Goal: Task Accomplishment & Management: Complete application form

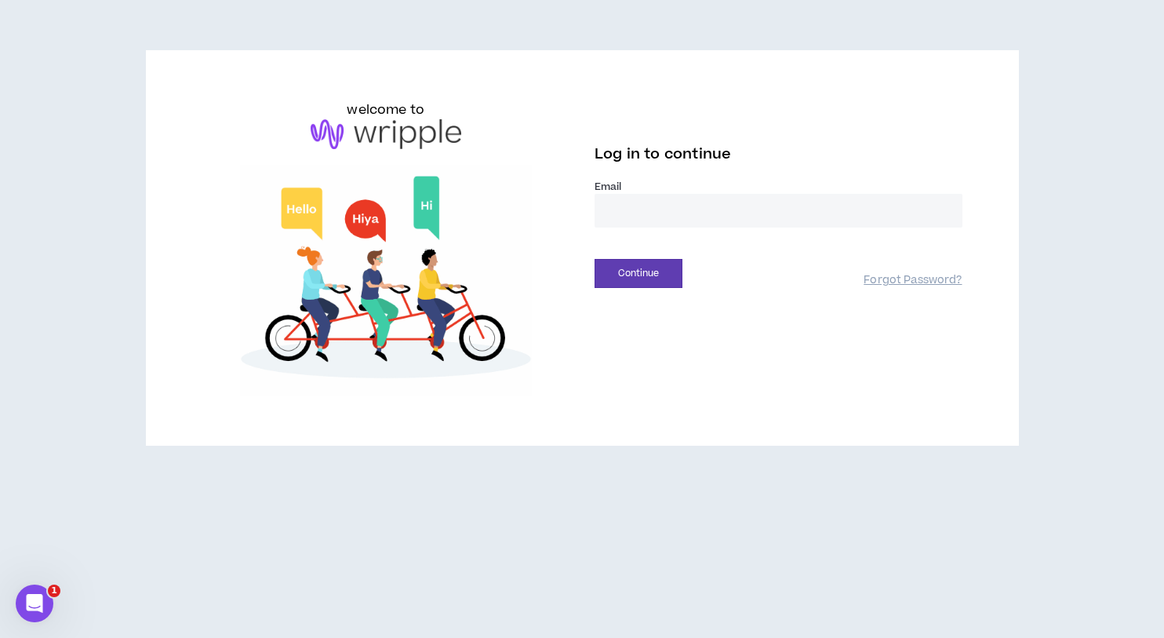
click at [649, 213] on input "email" at bounding box center [779, 211] width 368 height 34
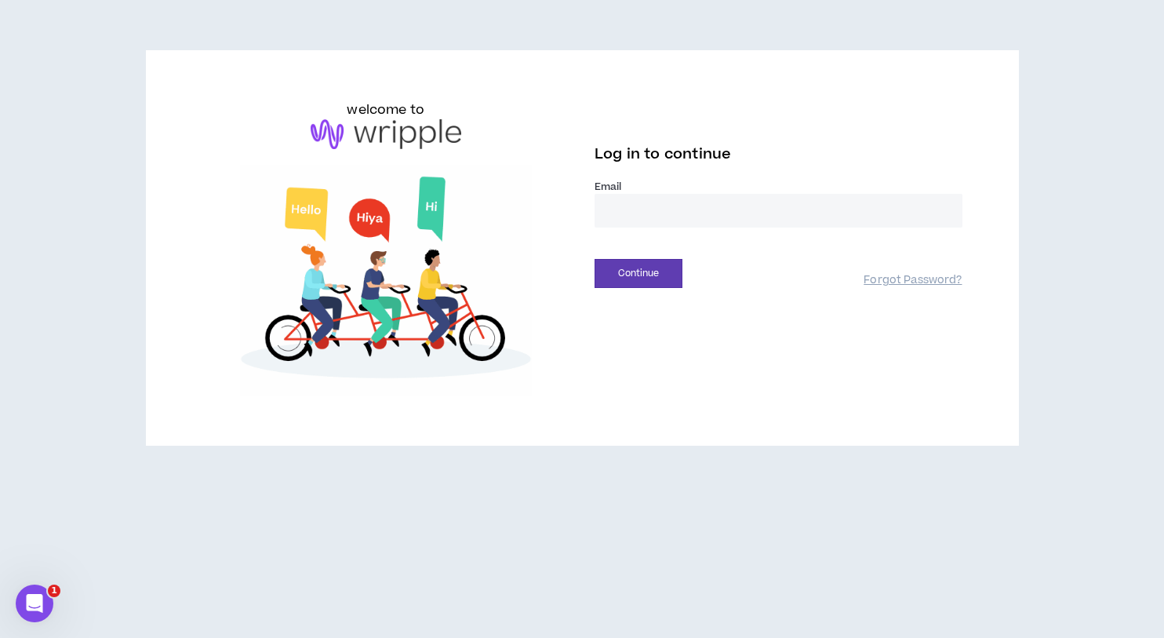
type input "**********"
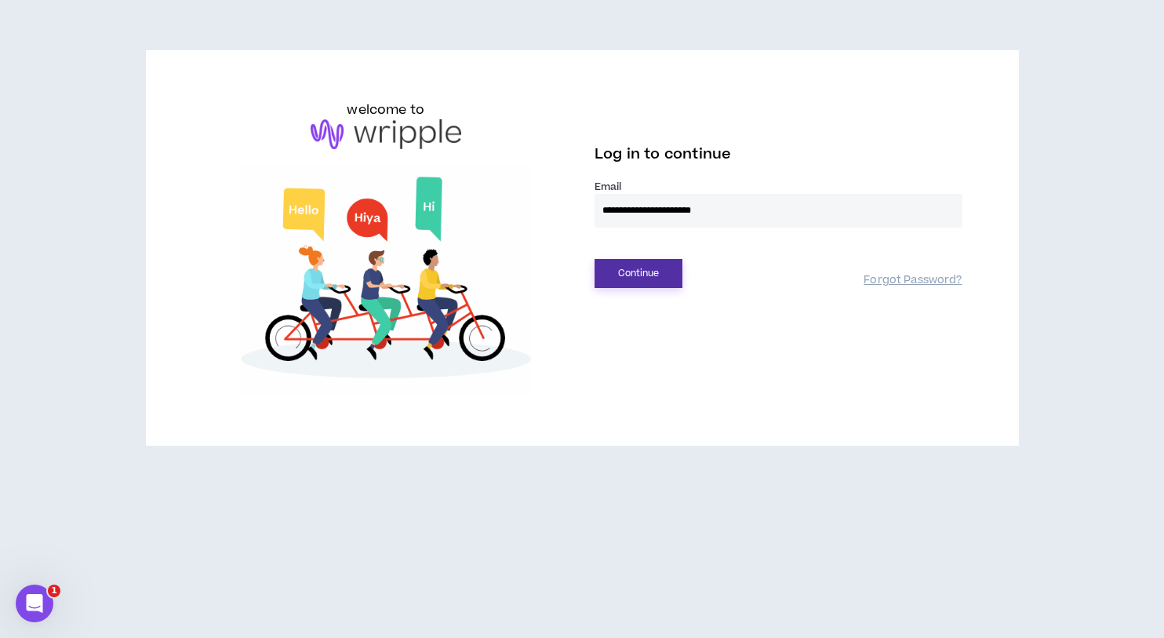
click at [661, 269] on button "Continue" at bounding box center [639, 273] width 88 height 29
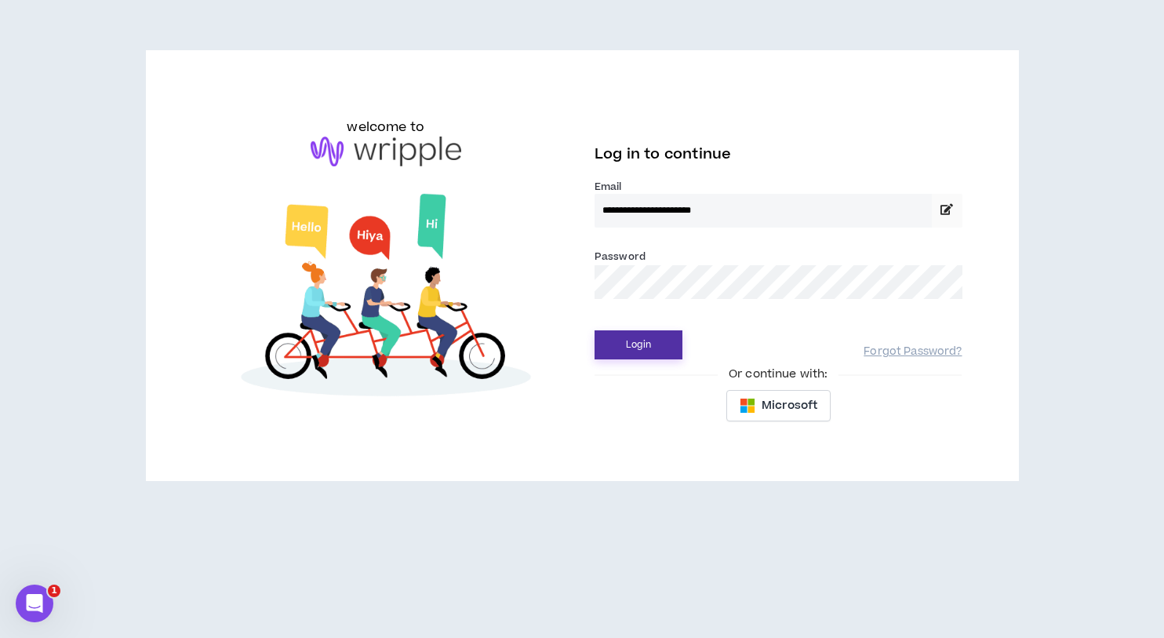
click at [646, 333] on button "Login" at bounding box center [639, 344] width 88 height 29
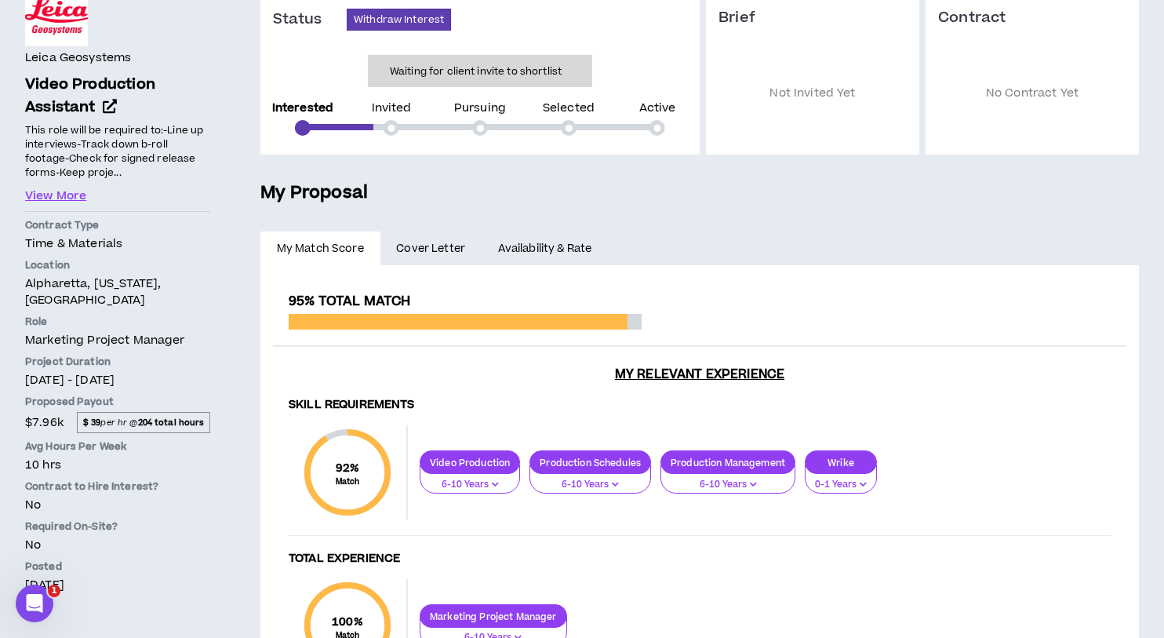
click at [506, 249] on link "Availability & Rate" at bounding box center [545, 248] width 126 height 35
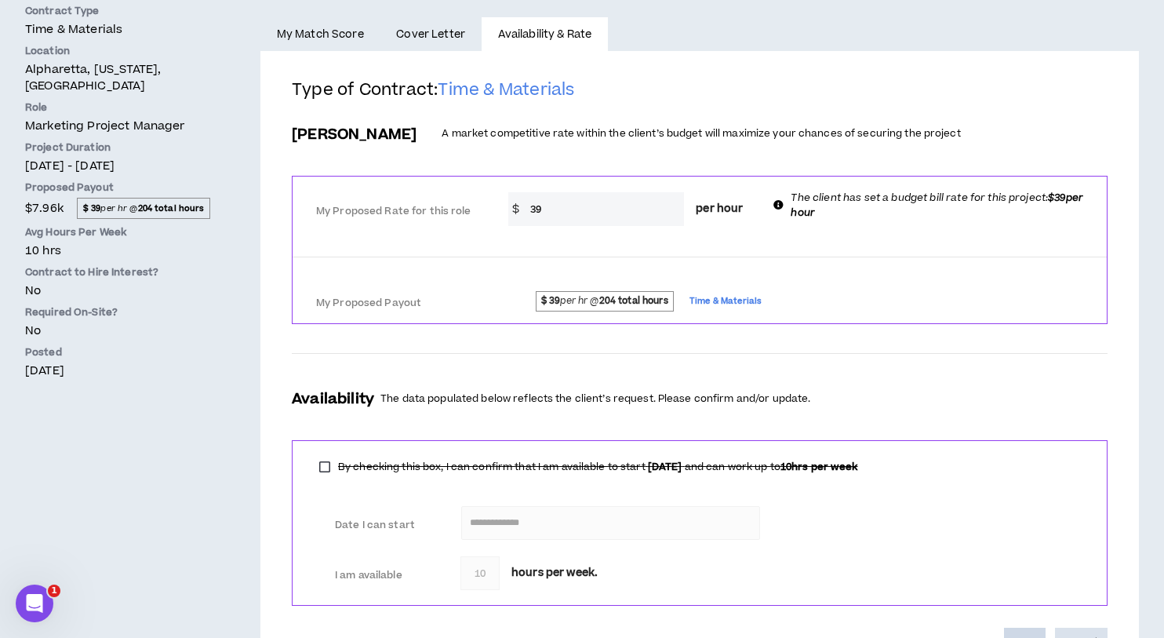
scroll to position [380, 0]
click at [438, 39] on span "Cover Letter" at bounding box center [430, 33] width 69 height 17
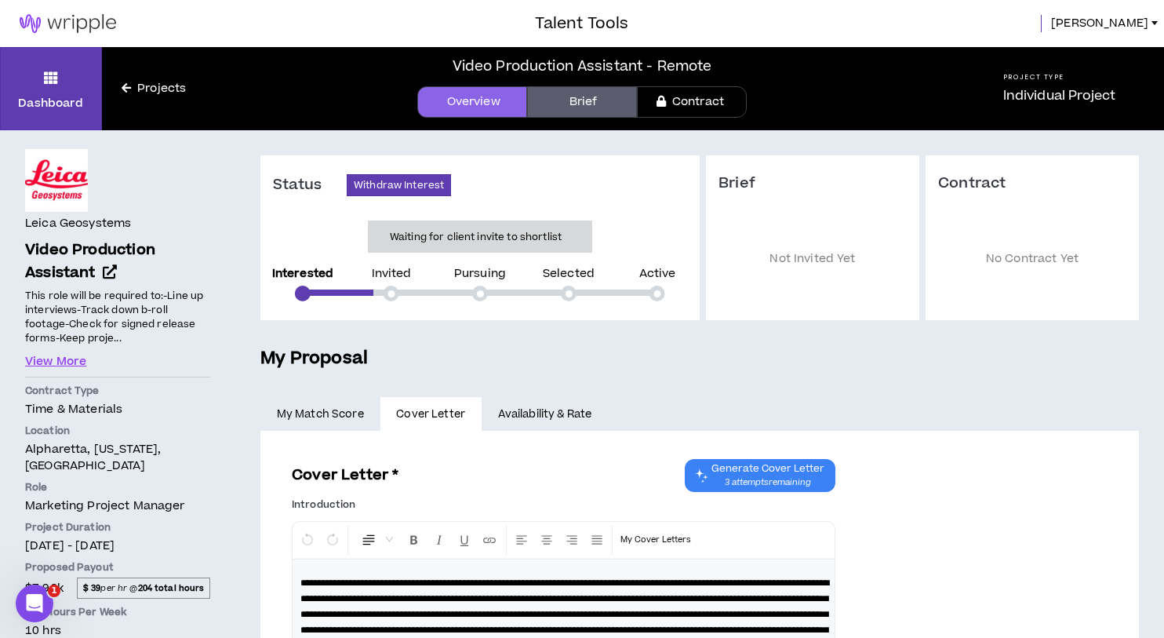
click at [572, 100] on link "Brief" at bounding box center [582, 101] width 110 height 31
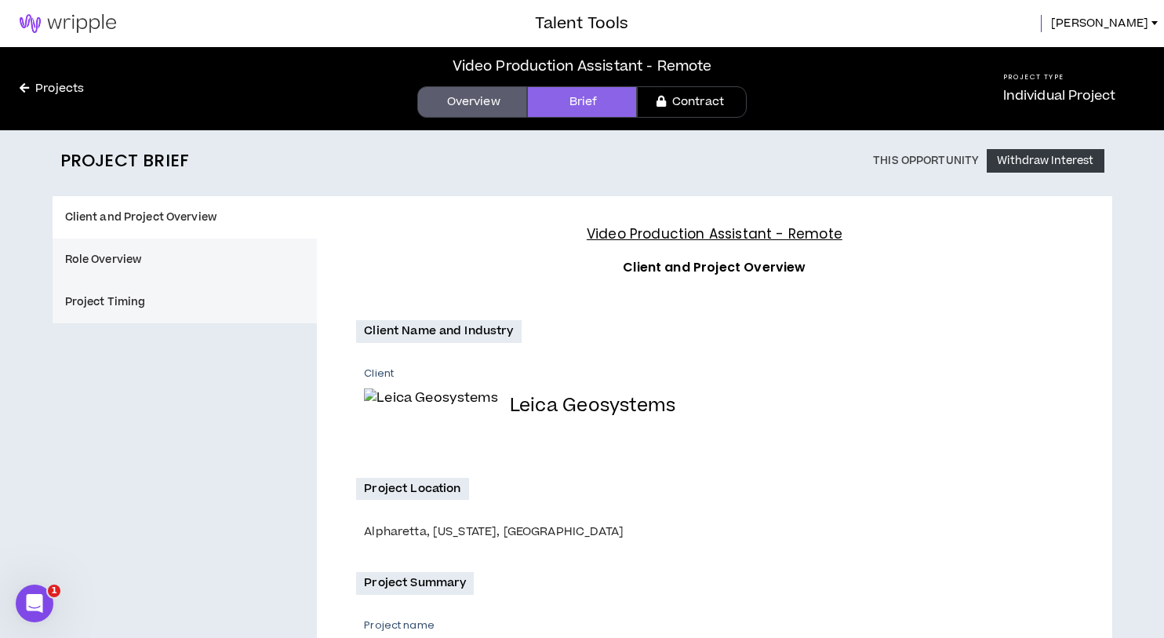
click at [477, 113] on link "Overview" at bounding box center [472, 101] width 110 height 31
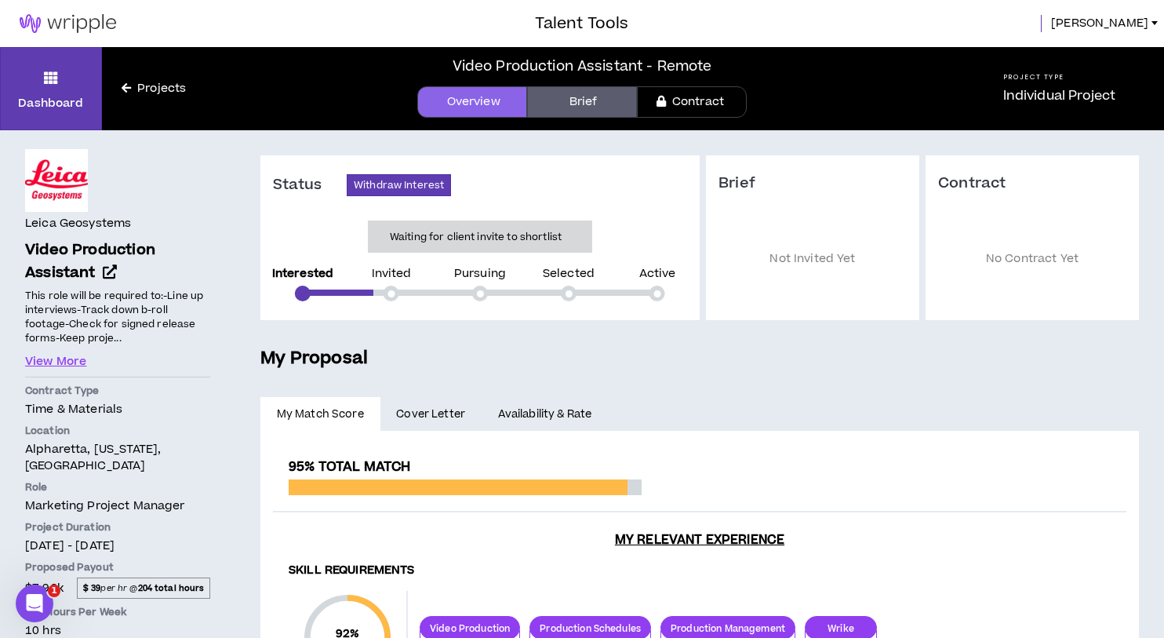
click at [709, 101] on link "Contract" at bounding box center [692, 101] width 110 height 31
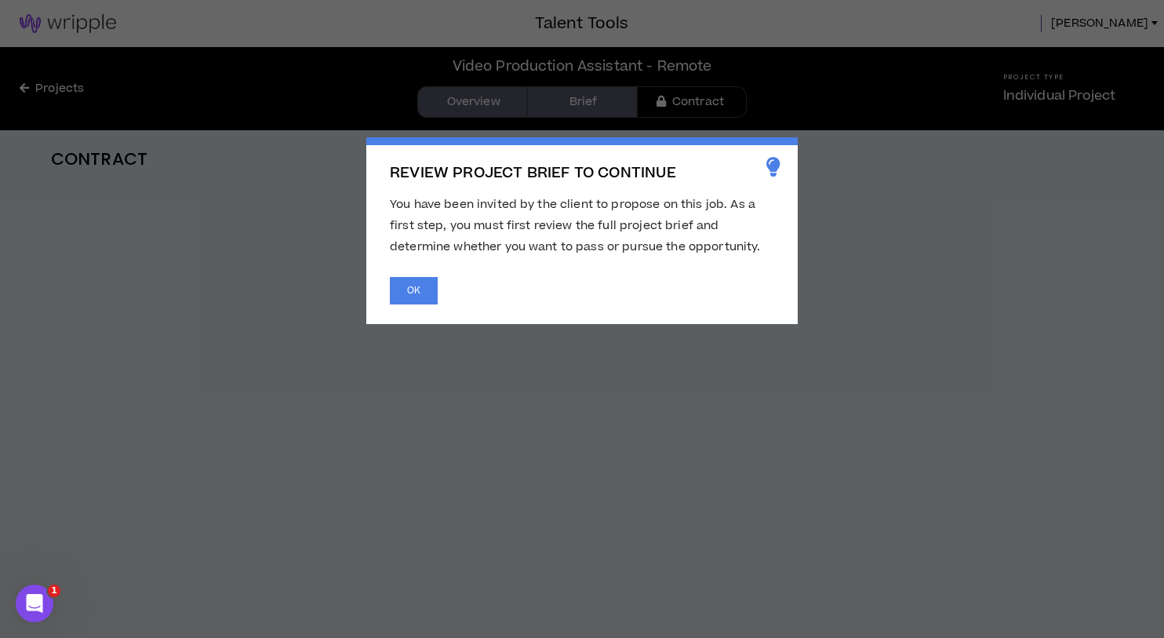
click at [423, 304] on div "REVIEW PROJECT BRIEF TO CONTINUE You have been invited by the client to propose…" at bounding box center [581, 230] width 431 height 187
click at [413, 287] on button "OK" at bounding box center [414, 290] width 48 height 27
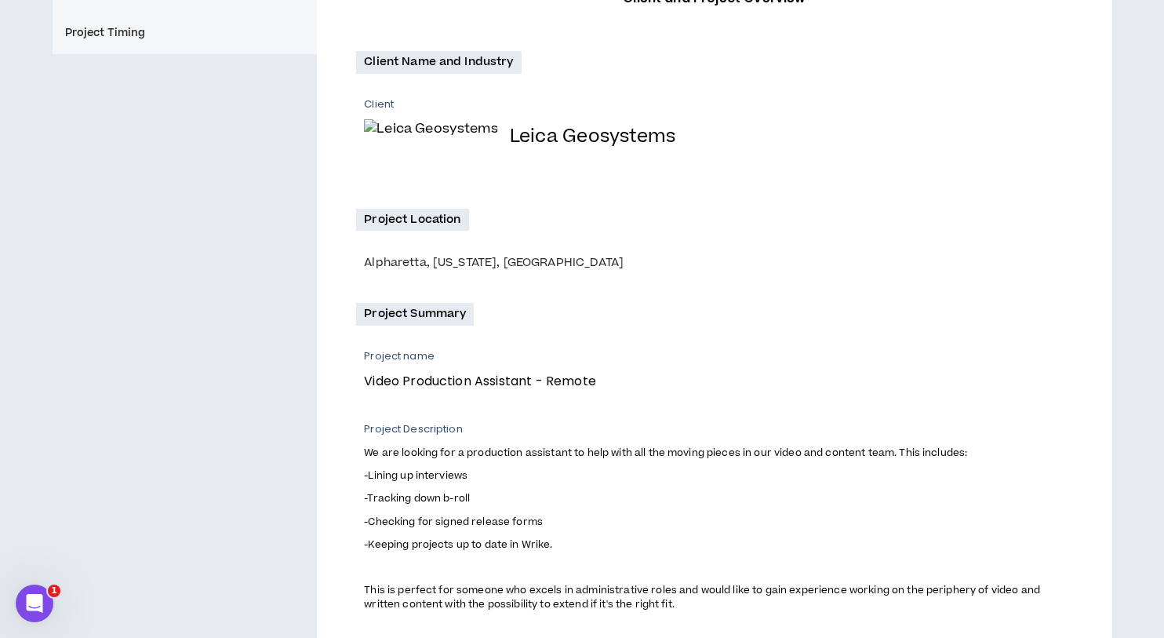
scroll to position [426, 0]
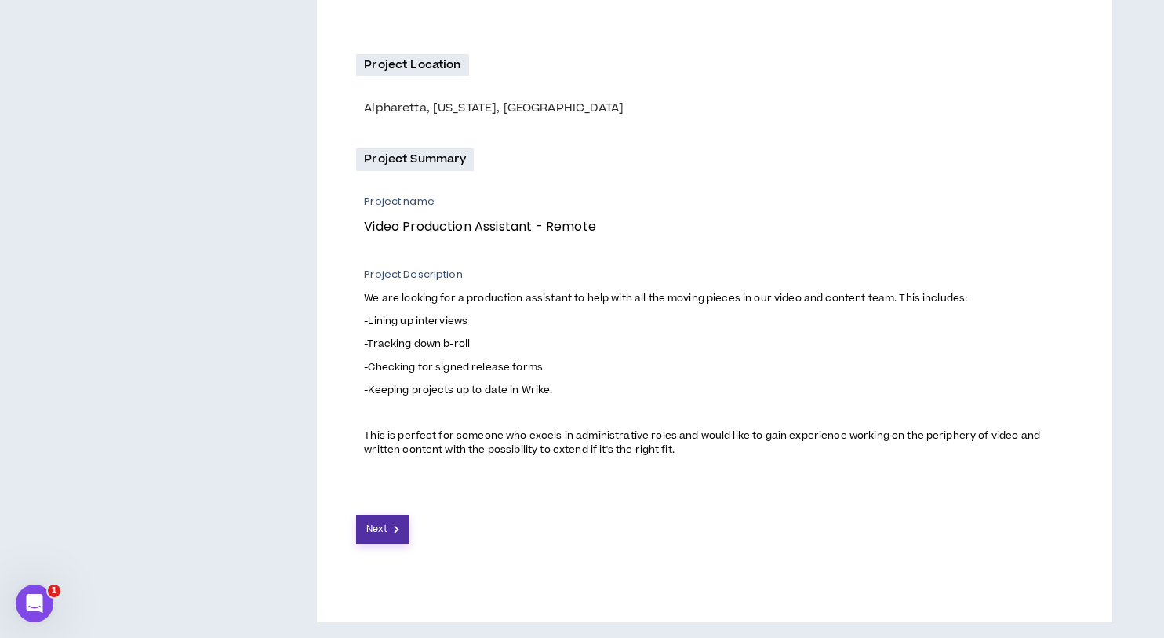
click at [389, 522] on button "Next" at bounding box center [382, 529] width 53 height 29
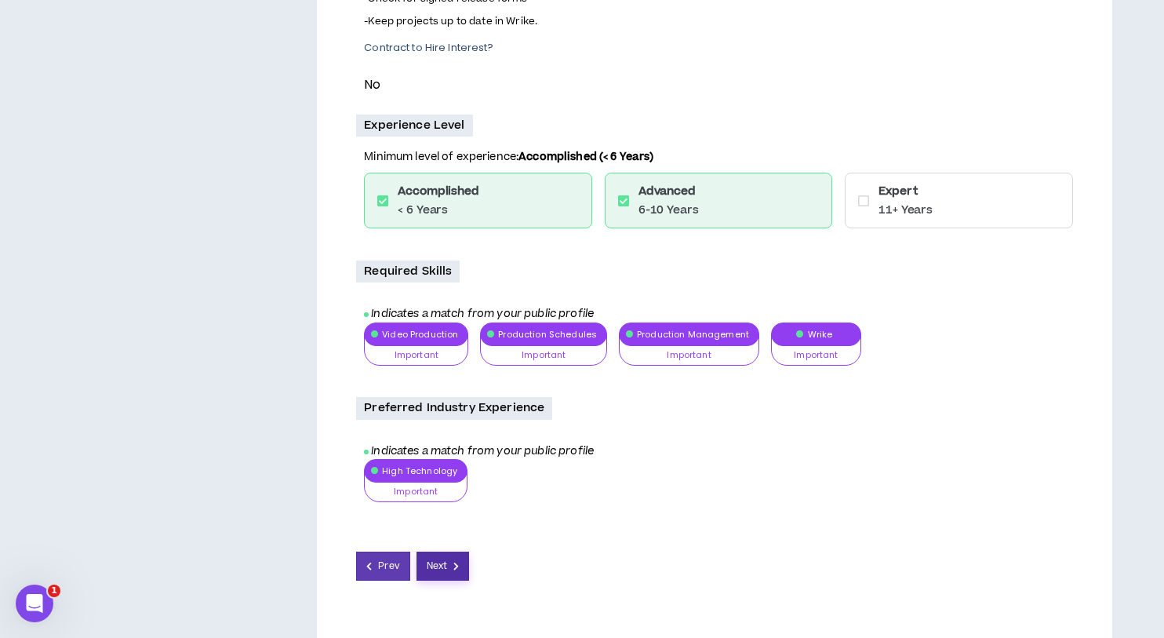
scroll to position [573, 0]
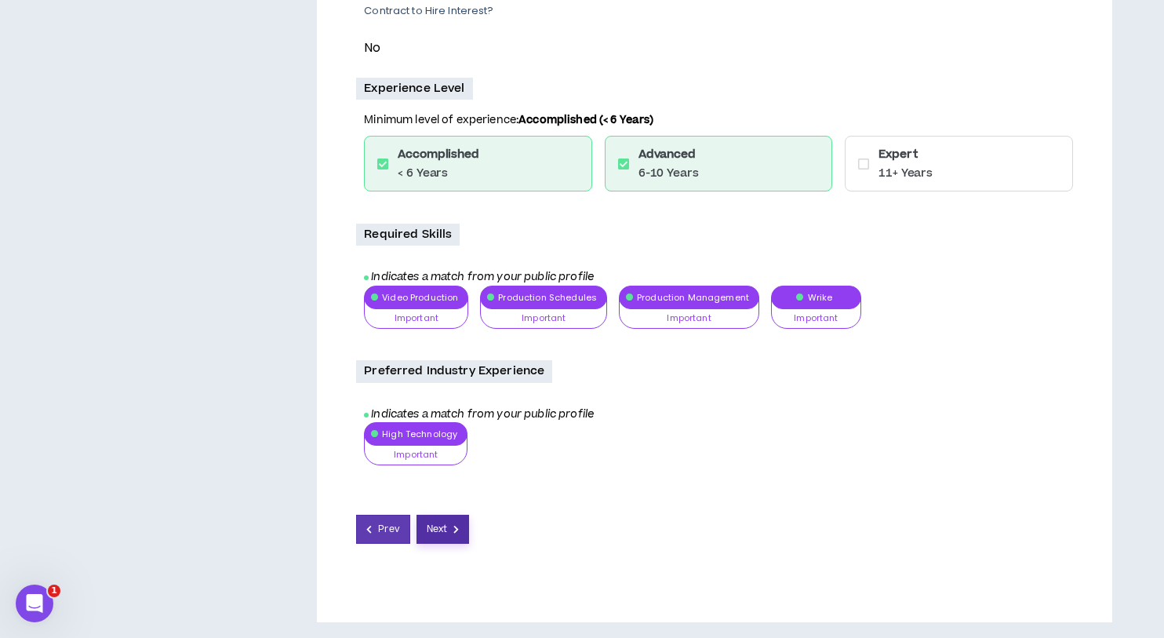
click at [437, 533] on span "Next" at bounding box center [437, 529] width 20 height 15
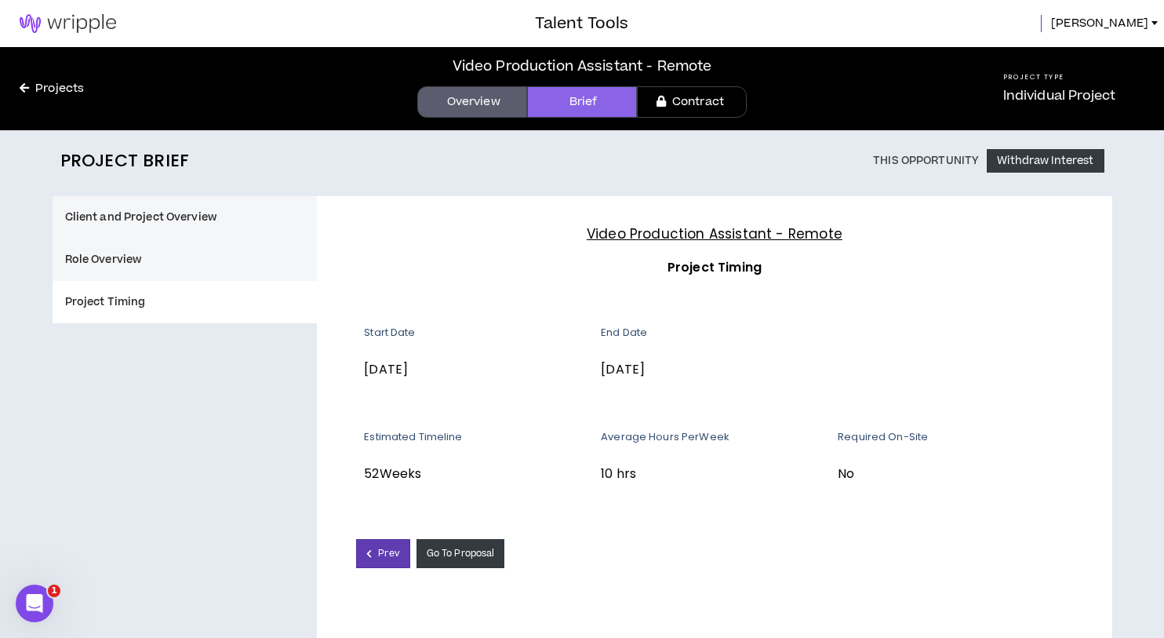
scroll to position [24, 0]
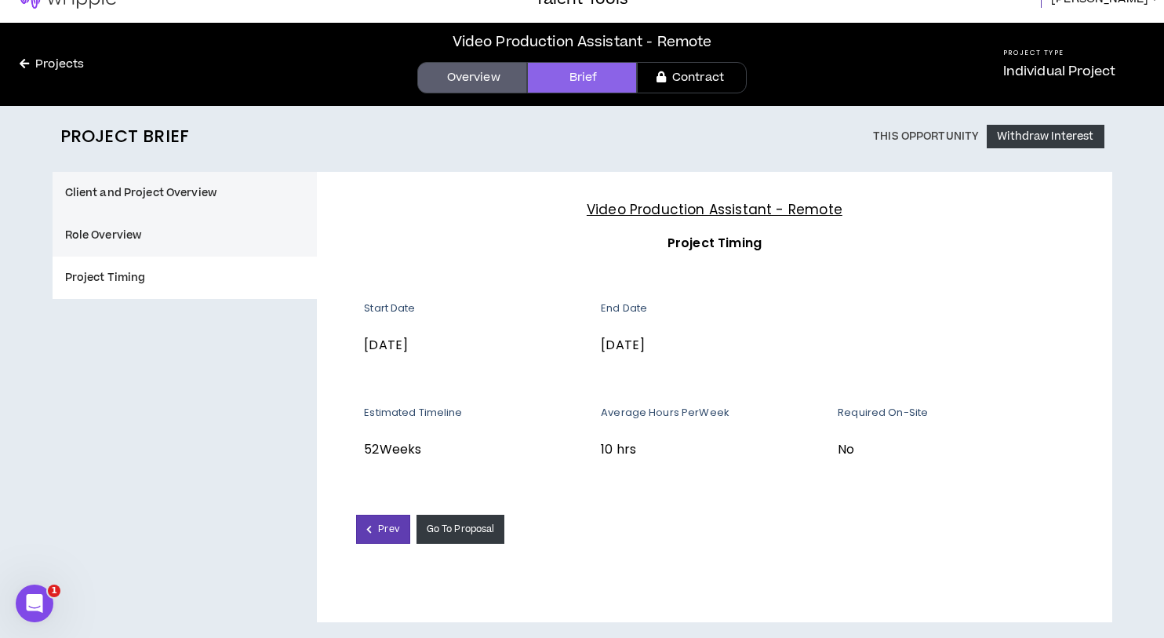
click at [554, 93] on link "Brief" at bounding box center [582, 77] width 110 height 31
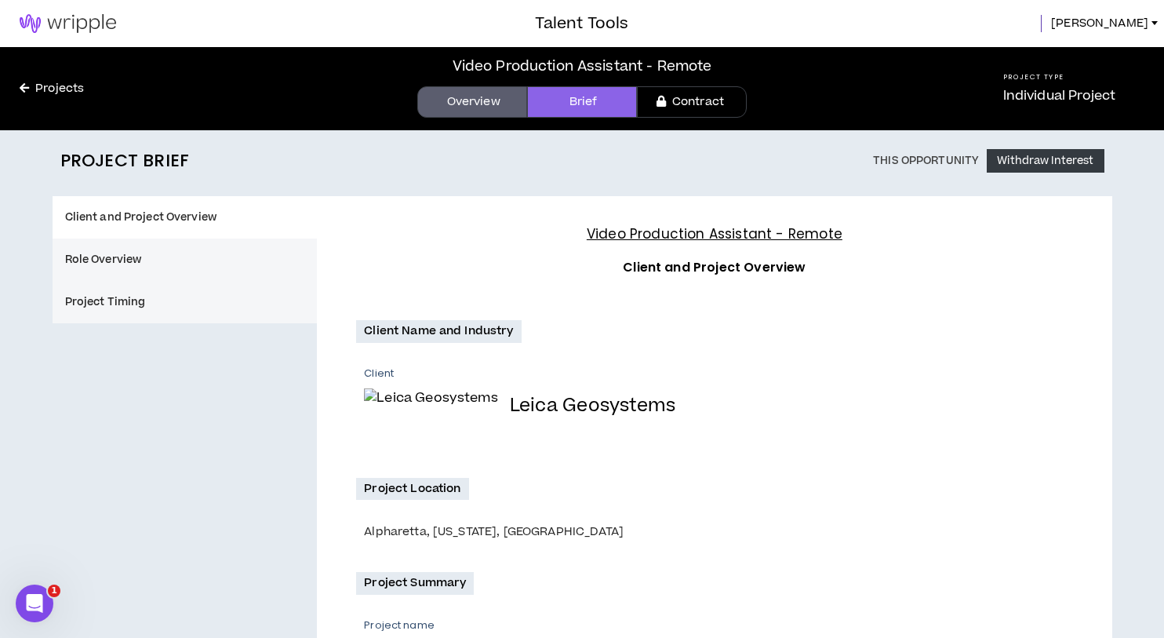
click at [493, 111] on link "Overview" at bounding box center [472, 101] width 110 height 31
